Goal: Information Seeking & Learning: Learn about a topic

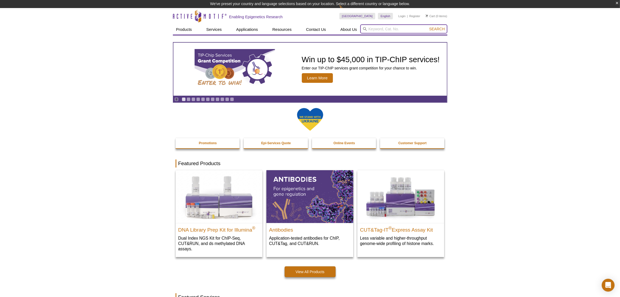
click at [402, 32] on input "search" at bounding box center [403, 28] width 87 height 9
paste input "81046"
type input "81046"
click at [427, 27] on button "Search" at bounding box center [436, 29] width 19 height 5
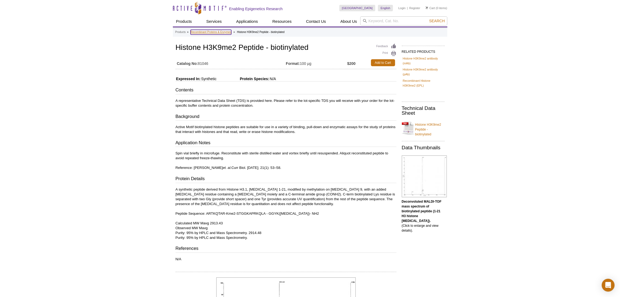
click at [215, 30] on link "Recombinant Proteins & Enzymes" at bounding box center [211, 32] width 41 height 5
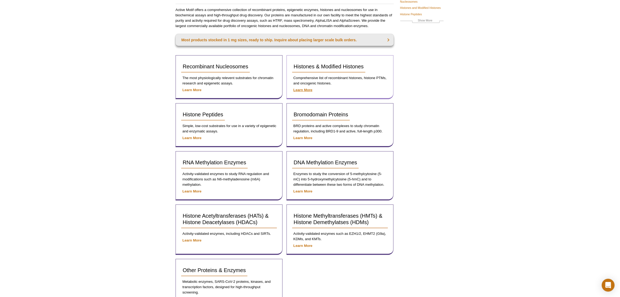
scroll to position [73, 0]
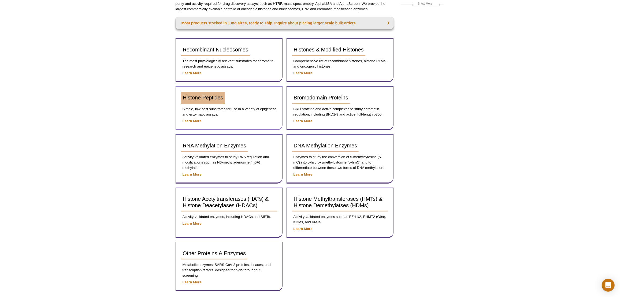
click at [216, 95] on span "Histone Peptides" at bounding box center [203, 98] width 40 height 6
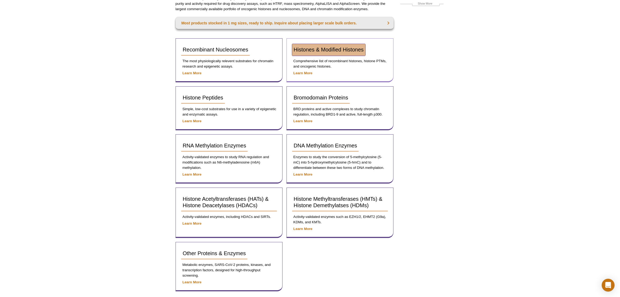
click at [316, 52] on span "Histones & Modified Histones" at bounding box center [329, 50] width 70 height 6
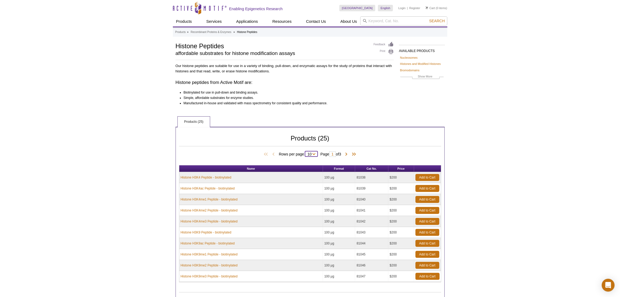
click at [312, 153] on select "10 All" at bounding box center [309, 155] width 9 height 5
select select "25"
click at [306, 153] on select "10 All" at bounding box center [309, 155] width 9 height 5
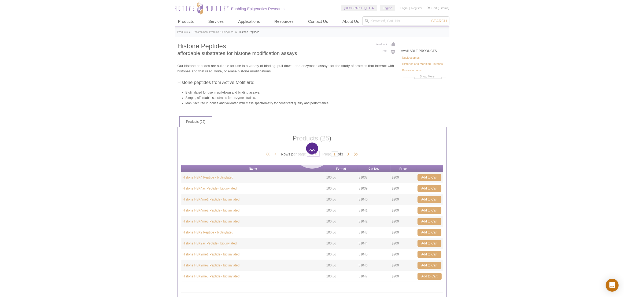
select select "25"
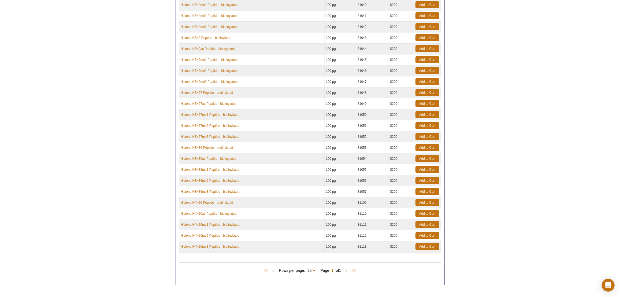
scroll to position [195, 0]
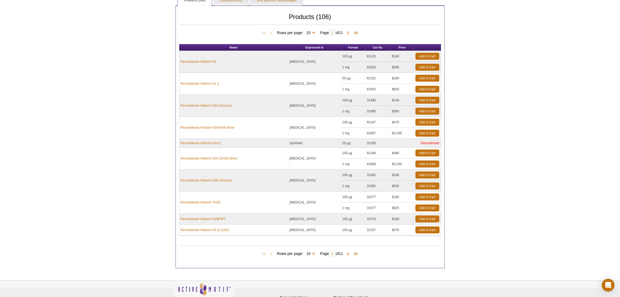
scroll to position [195, 0]
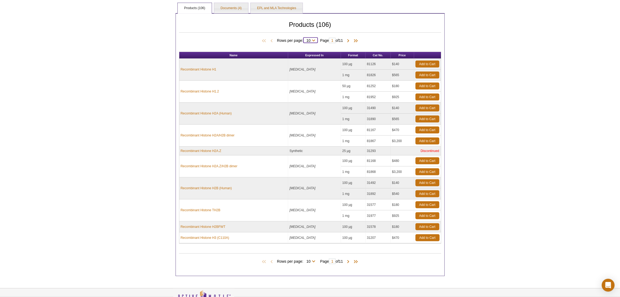
click at [312, 40] on select "10 25 50 100 All" at bounding box center [308, 41] width 10 height 5
select select "106"
click at [304, 39] on select "10 25 50 100 All" at bounding box center [308, 41] width 10 height 5
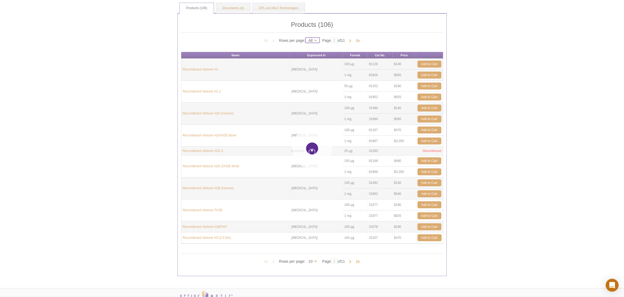
select select "106"
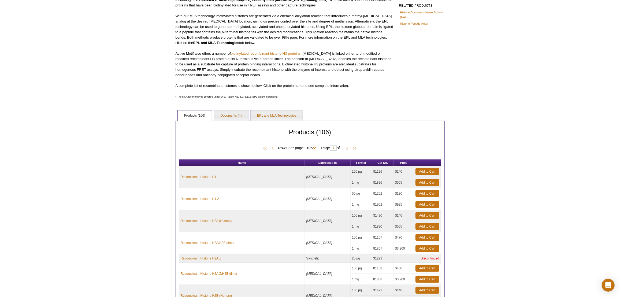
scroll to position [616, 0]
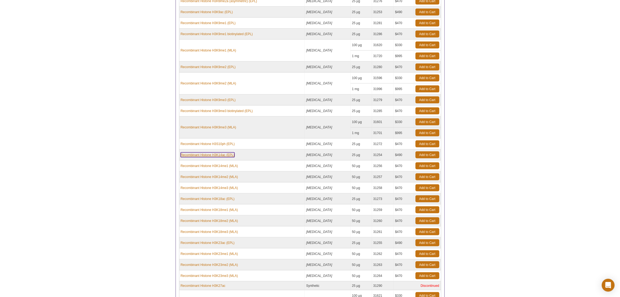
click at [211, 152] on link "Recombinant Histone H3K14ac (EPL)" at bounding box center [208, 154] width 54 height 5
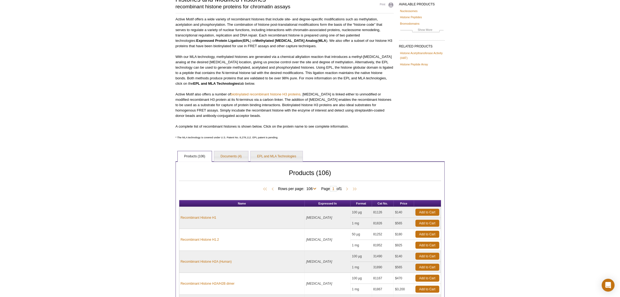
scroll to position [0, 0]
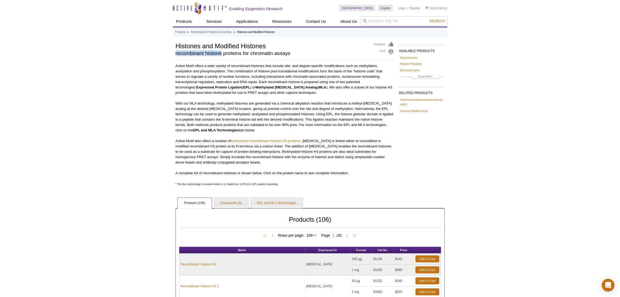
drag, startPoint x: 176, startPoint y: 52, endPoint x: 221, endPoint y: 53, distance: 45.8
click at [221, 53] on h2 "recombinant histone proteins for chromatin assays" at bounding box center [272, 53] width 193 height 5
copy h2 "recombinant histone"
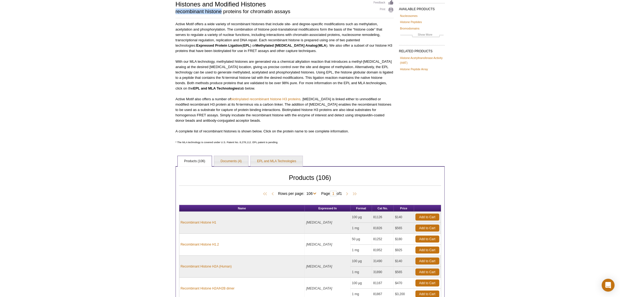
scroll to position [24, 0]
